Goal: Find specific page/section

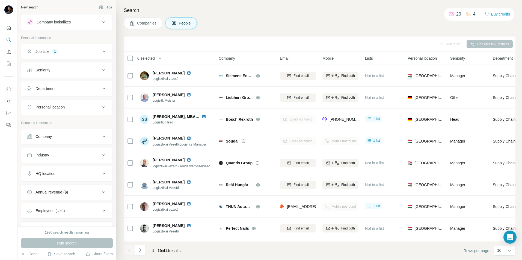
scroll to position [44, 0]
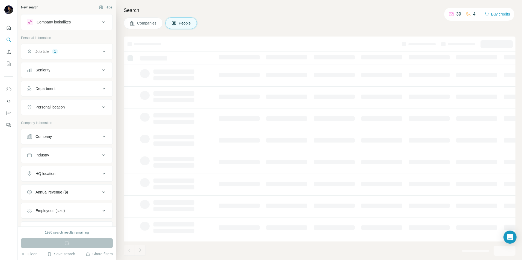
click at [100, 51] on icon at bounding box center [103, 51] width 7 height 7
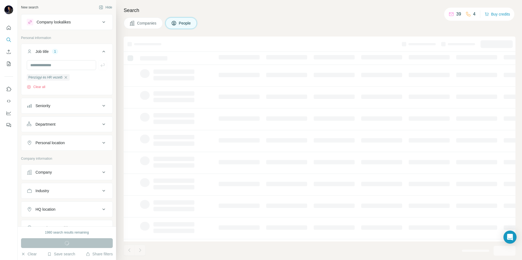
click at [102, 51] on icon at bounding box center [103, 52] width 3 height 2
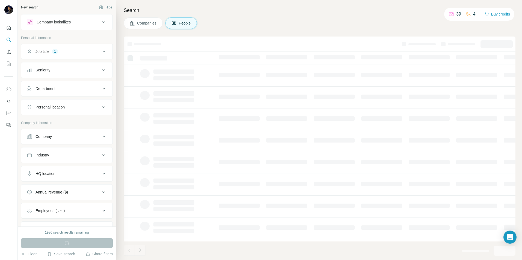
click at [100, 51] on icon at bounding box center [103, 51] width 7 height 7
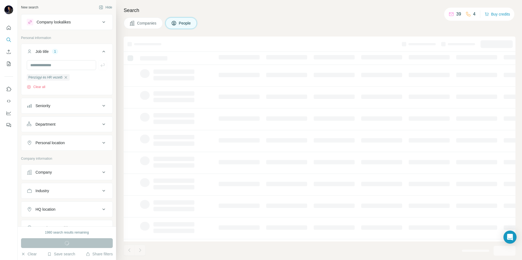
click at [102, 51] on icon at bounding box center [103, 52] width 3 height 2
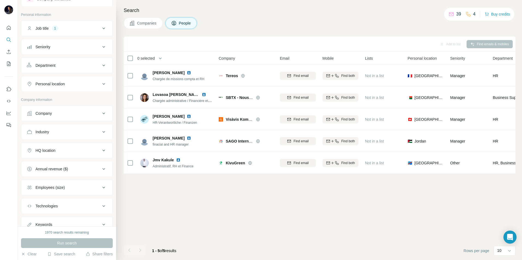
scroll to position [44, 0]
